Goal: Transaction & Acquisition: Book appointment/travel/reservation

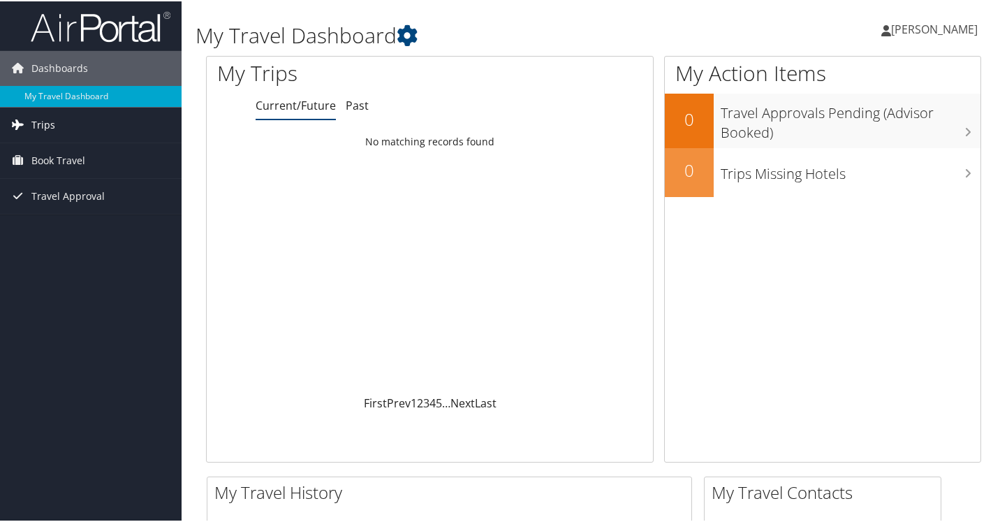
click at [51, 126] on span "Trips" at bounding box center [43, 123] width 24 height 35
click at [73, 226] on span "Book Travel" at bounding box center [58, 222] width 54 height 35
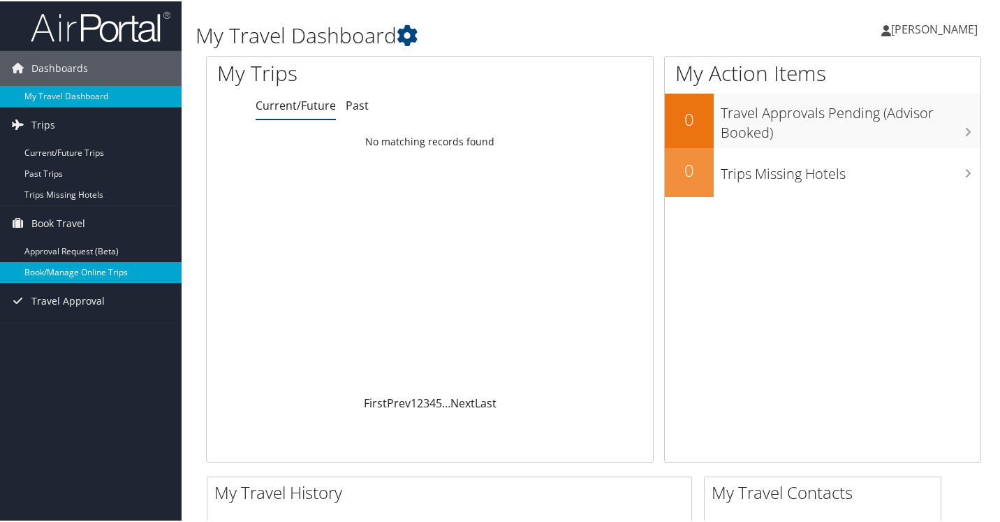
click at [104, 275] on link "Book/Manage Online Trips" at bounding box center [91, 271] width 182 height 21
